Goal: Find specific page/section: Find specific page/section

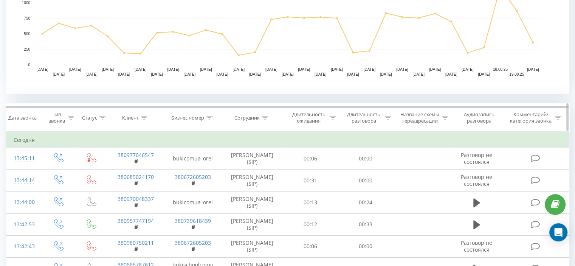
click at [267, 116] on icon at bounding box center [265, 118] width 7 height 4
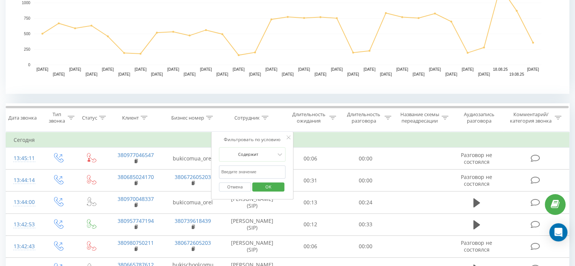
click at [257, 170] on input "text" at bounding box center [252, 171] width 67 height 13
click at [268, 187] on span "OK" at bounding box center [268, 187] width 21 height 12
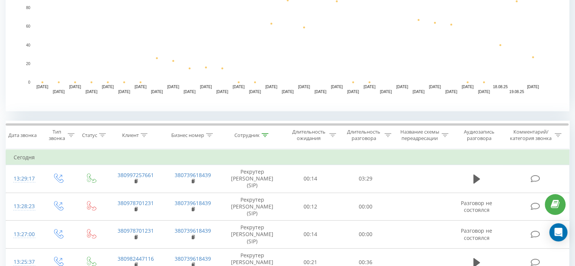
scroll to position [204, 0]
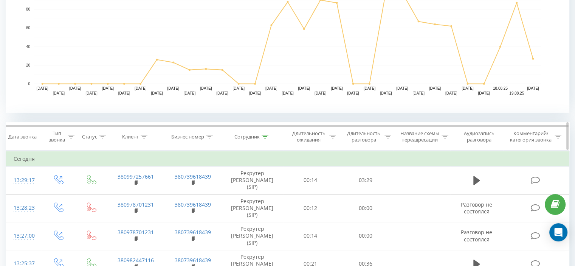
click at [265, 135] on icon at bounding box center [265, 137] width 7 height 4
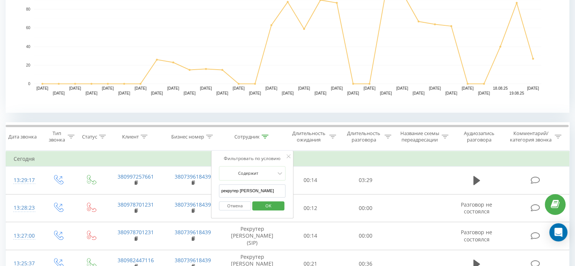
click at [263, 191] on input "рекрутер [PERSON_NAME]" at bounding box center [252, 190] width 67 height 13
click at [267, 207] on span "OK" at bounding box center [268, 206] width 21 height 12
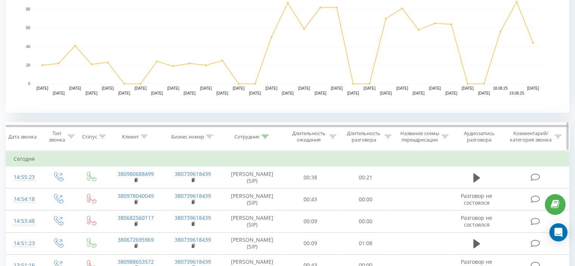
click at [262, 135] on icon at bounding box center [265, 137] width 7 height 4
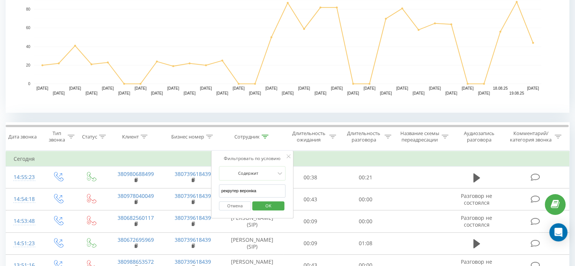
click at [258, 187] on input "рекрутер вероніка" at bounding box center [252, 190] width 67 height 13
type input "Рекрутер Людмила"
click at [261, 205] on span "OK" at bounding box center [268, 206] width 21 height 12
